Goal: Information Seeking & Learning: Understand process/instructions

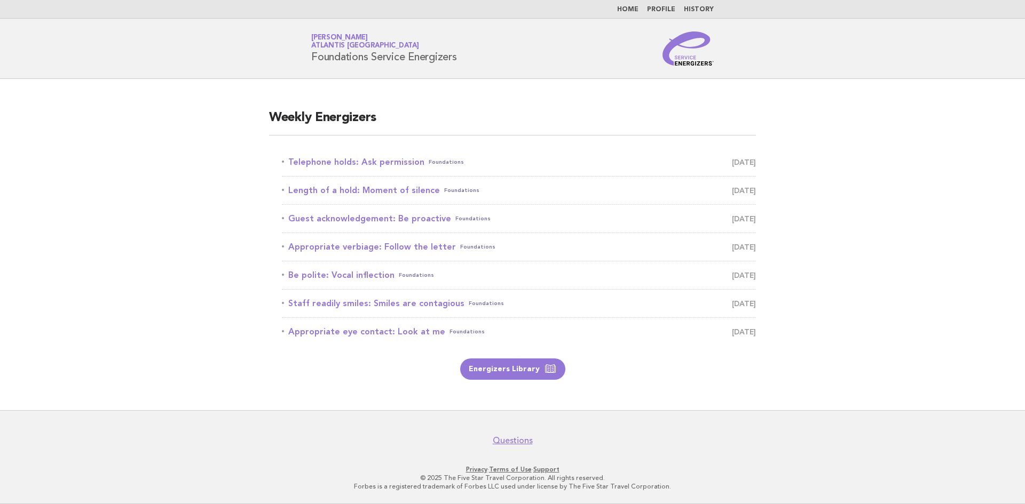
click at [856, 210] on main "Weekly Energizers Telephone holds: Ask permission Foundations [DATE] Length of …" at bounding box center [512, 244] width 1025 height 331
click at [346, 164] on link "Telephone holds: Ask permission Foundations [DATE]" at bounding box center [519, 162] width 474 height 15
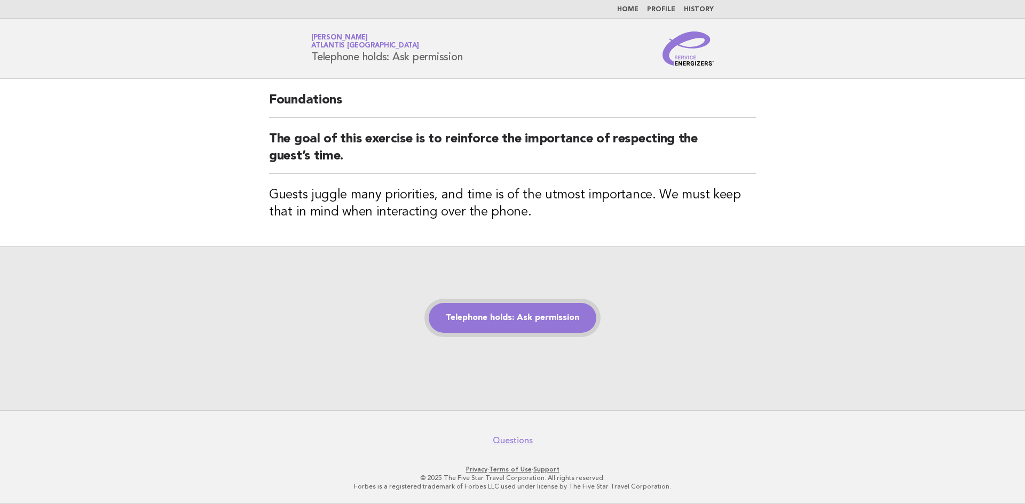
click at [558, 324] on link "Telephone holds: Ask permission" at bounding box center [513, 318] width 168 height 30
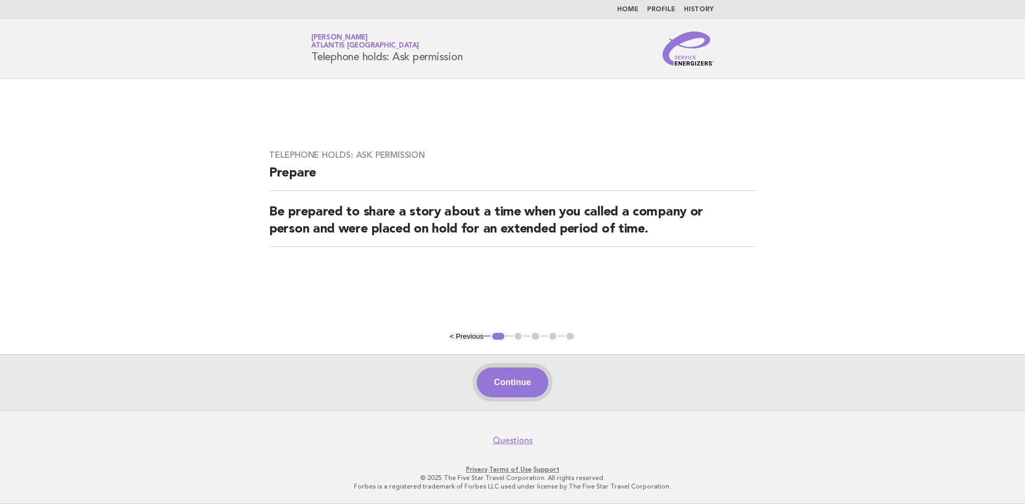
click at [512, 395] on button "Continue" at bounding box center [512, 383] width 71 height 30
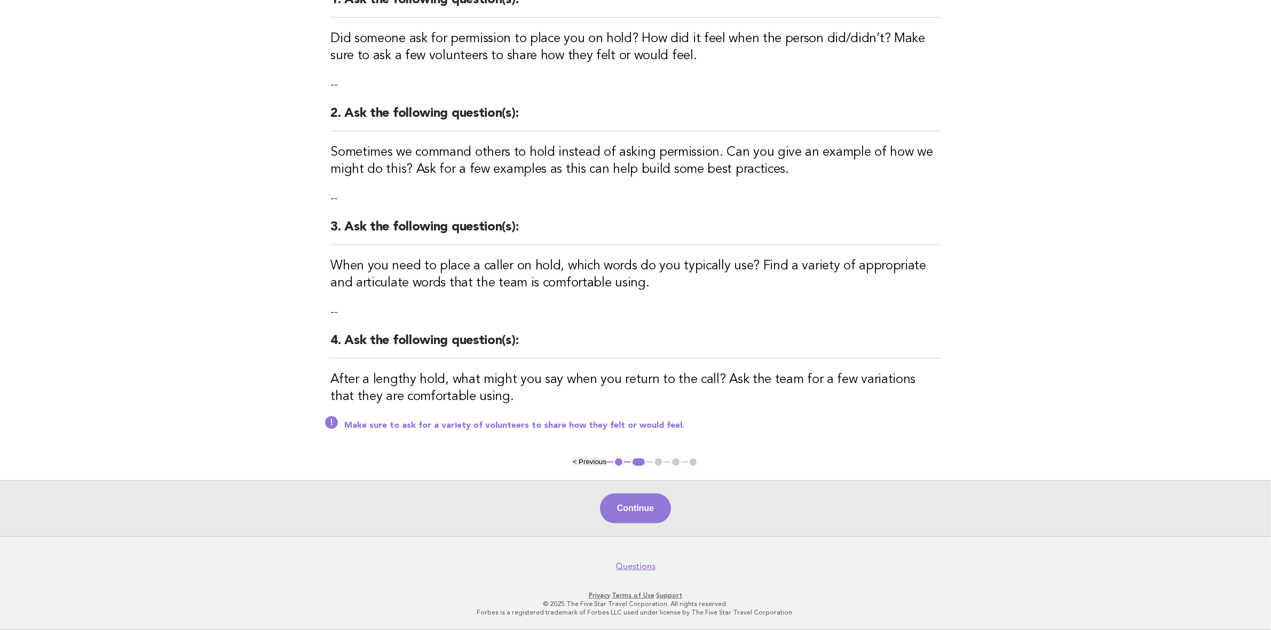
drag, startPoint x: 650, startPoint y: 514, endPoint x: 650, endPoint y: 523, distance: 9.1
click at [649, 504] on button "Continue" at bounding box center [635, 509] width 71 height 30
